Goal: Check status: Check status

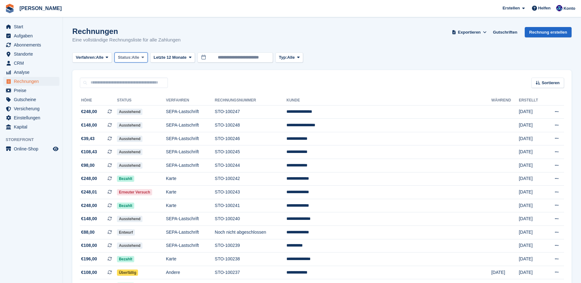
click at [140, 57] on button "Status: Alle" at bounding box center [130, 58] width 33 height 10
click at [136, 103] on link "Offen" at bounding box center [144, 106] width 55 height 11
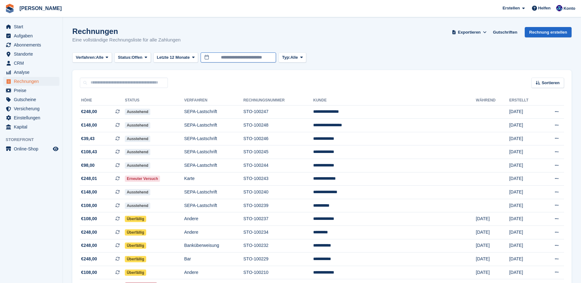
click at [258, 57] on input "**********" at bounding box center [238, 58] width 75 height 10
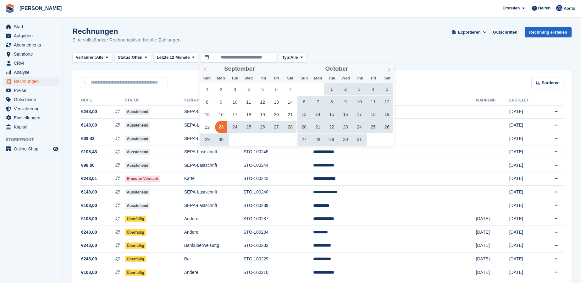
click at [206, 68] on icon at bounding box center [205, 70] width 4 height 4
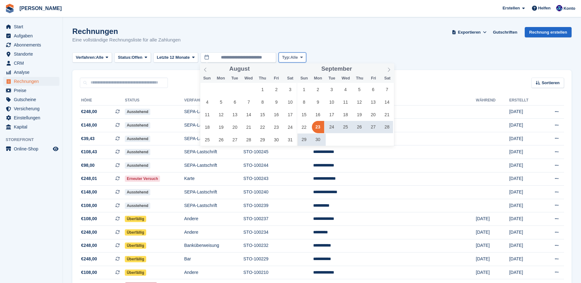
click at [293, 59] on span "Alle" at bounding box center [295, 57] width 8 height 6
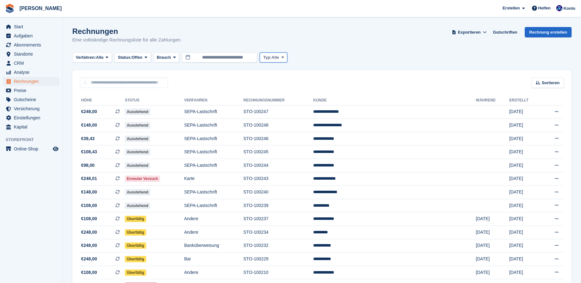
click at [275, 60] on span "Alle" at bounding box center [276, 57] width 8 height 6
click at [337, 38] on div "Rechnungen Eine vollständige Rechnungsliste für alle Zahlungen Exportieren Expo…" at bounding box center [321, 39] width 499 height 24
click at [100, 59] on span "Alle" at bounding box center [100, 57] width 8 height 6
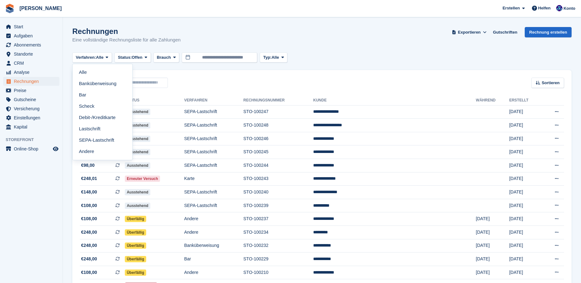
click at [393, 52] on turbo-frame "Rechnungen Eine vollständige Rechnungsliste für alle Zahlungen Exportieren Expo…" at bounding box center [321, 204] width 499 height 355
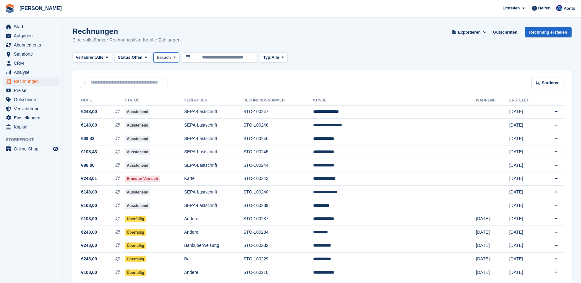
click at [173, 58] on icon at bounding box center [174, 57] width 3 height 4
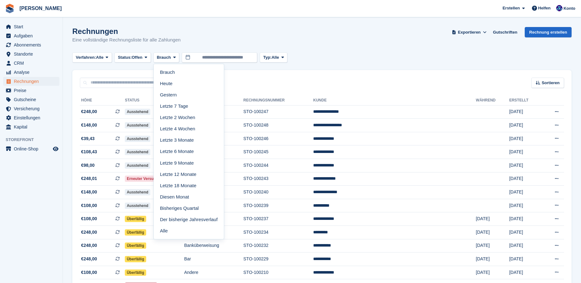
click at [171, 231] on link "Alle" at bounding box center [188, 231] width 65 height 11
